Goal: Entertainment & Leisure: Consume media (video, audio)

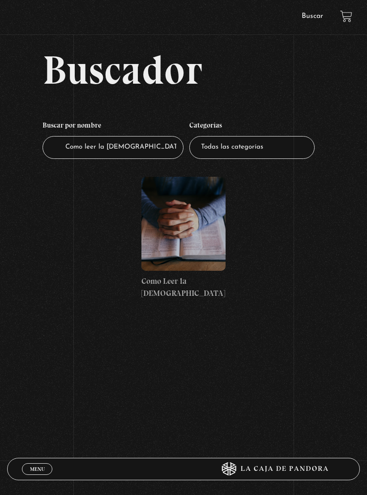
click at [33, 468] on span "Menu" at bounding box center [37, 468] width 15 height 5
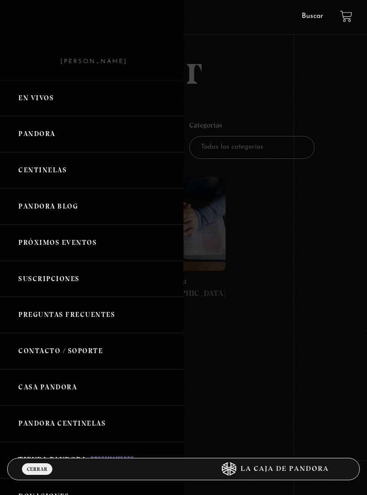
click at [78, 135] on link "Pandora" at bounding box center [91, 134] width 183 height 36
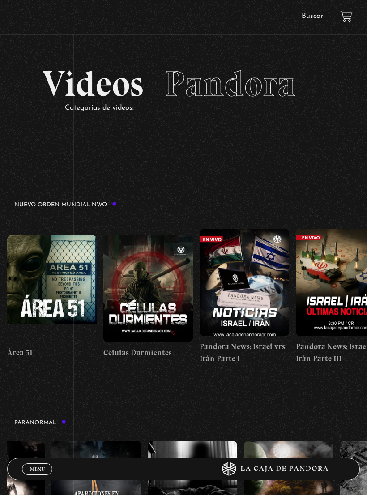
scroll to position [0, 160]
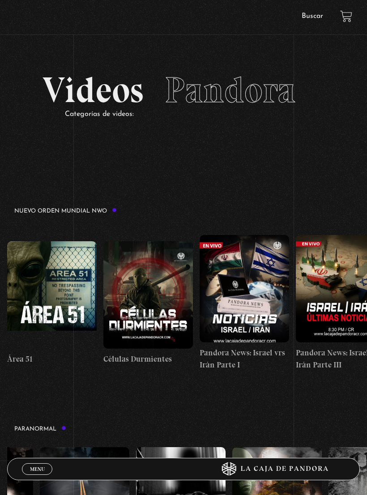
click at [45, 466] on span "Menu" at bounding box center [37, 468] width 15 height 5
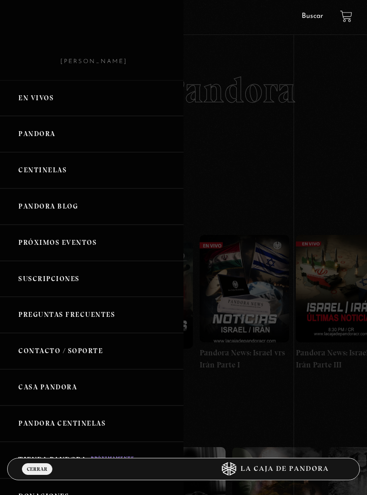
click at [65, 171] on link "Centinelas" at bounding box center [91, 170] width 183 height 36
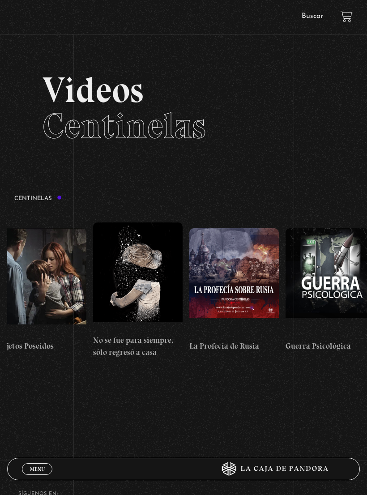
scroll to position [0, 6656]
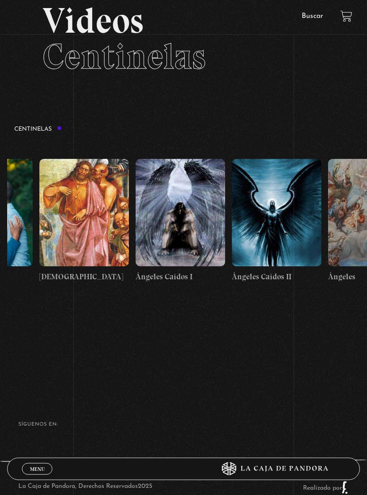
scroll to position [0, 9869]
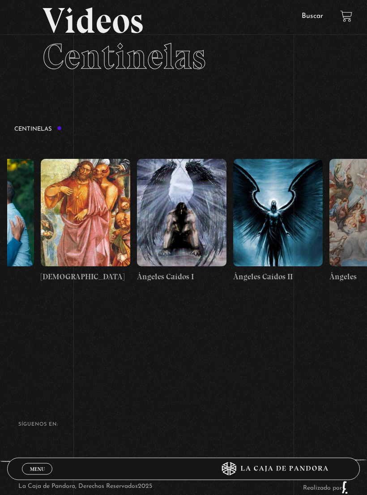
click at [194, 201] on figure at bounding box center [181, 212] width 89 height 107
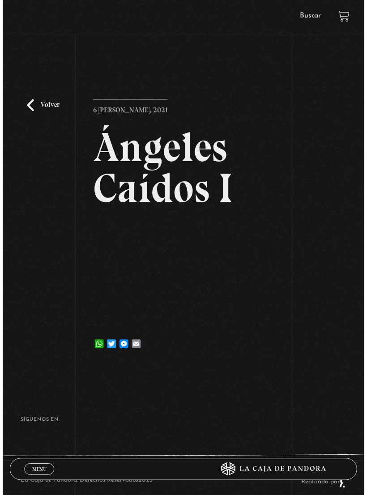
scroll to position [38, 0]
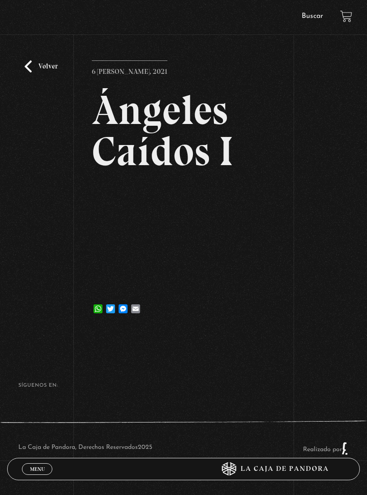
click at [44, 69] on link "Volver" at bounding box center [41, 66] width 33 height 12
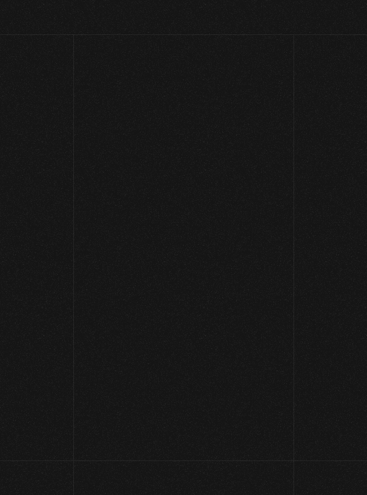
scroll to position [83, 0]
click at [16, 395] on div "SÍguenos en:" at bounding box center [183, 396] width 367 height 14
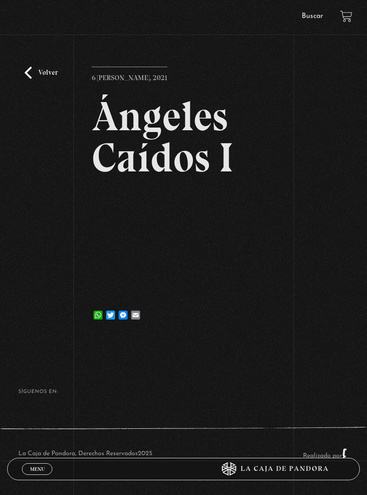
click at [31, 471] on span "Menu" at bounding box center [37, 468] width 15 height 5
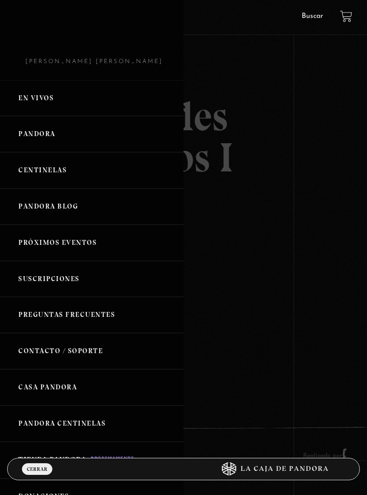
click at [262, 242] on div at bounding box center [183, 247] width 367 height 495
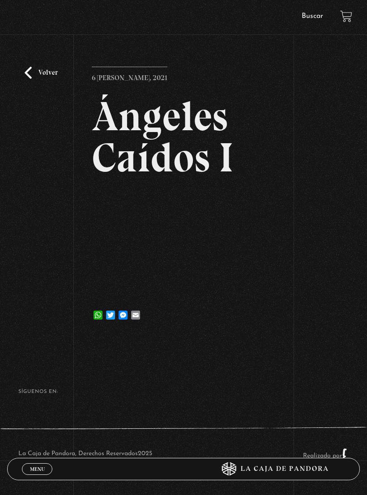
click at [36, 471] on span "Menu" at bounding box center [37, 468] width 15 height 5
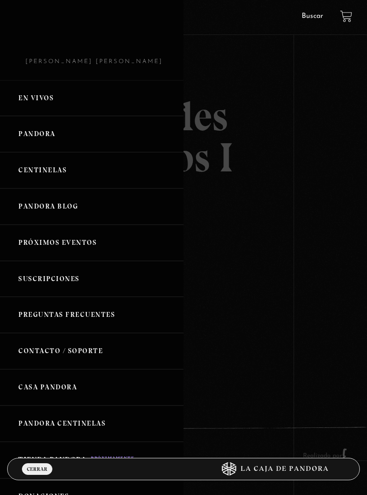
click at [58, 173] on link "Centinelas" at bounding box center [91, 170] width 183 height 36
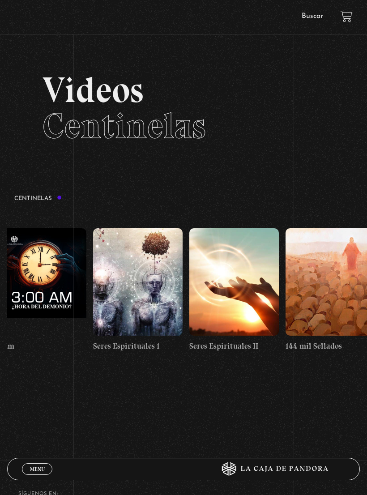
scroll to position [0, 8855]
click at [152, 277] on figure at bounding box center [137, 281] width 89 height 107
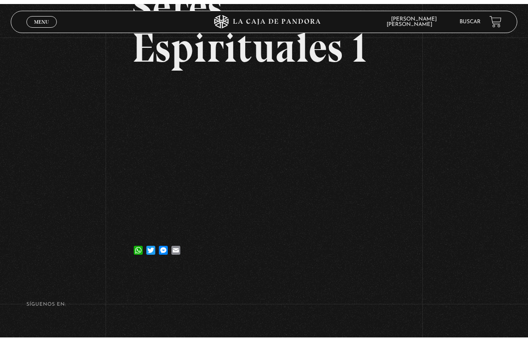
scroll to position [11, 0]
